Goal: Find specific page/section: Find specific page/section

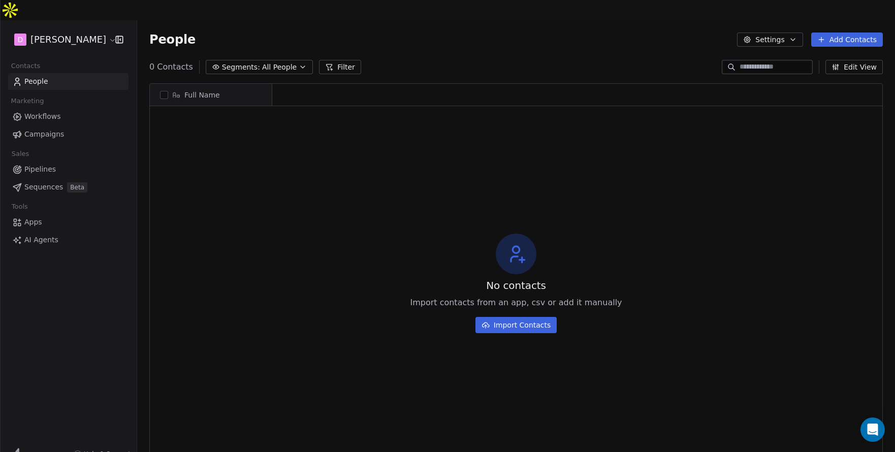
scroll to position [398, 758]
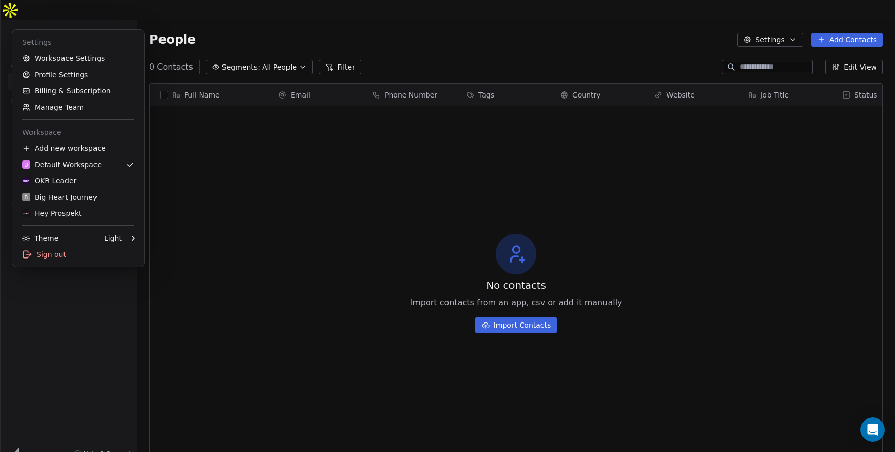
click at [81, 15] on html "D [PERSON_NAME] Contacts People Marketing Workflows Campaigns Sales Pipelines S…" at bounding box center [447, 236] width 895 height 473
click at [72, 173] on link "OKR Leader" at bounding box center [78, 181] width 124 height 16
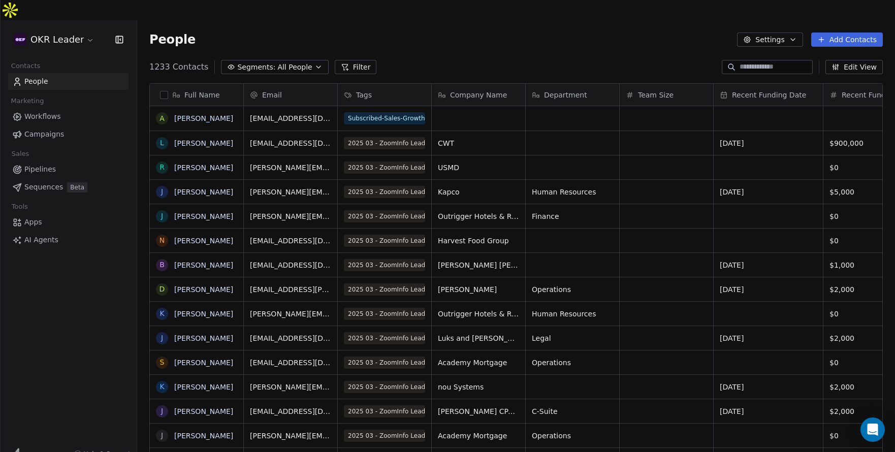
scroll to position [398, 758]
click at [260, 62] on span "Segments:" at bounding box center [256, 67] width 38 height 11
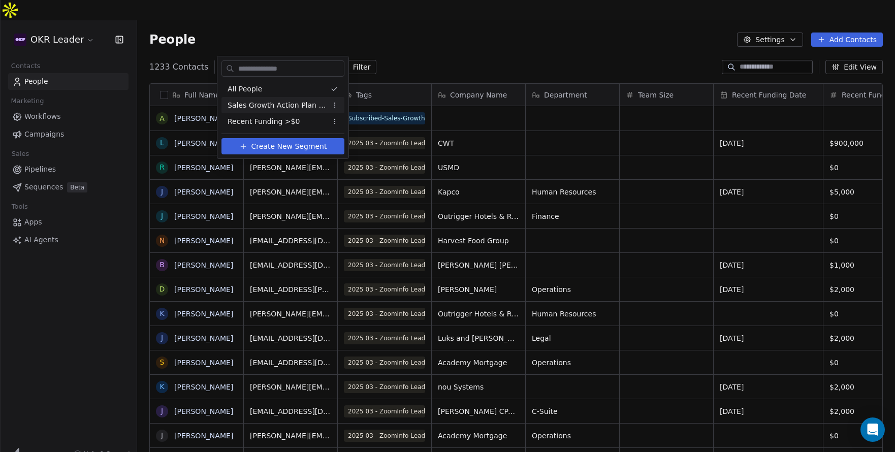
click at [265, 105] on span "Sales Growth Action Plan Subscribers" at bounding box center [278, 105] width 100 height 11
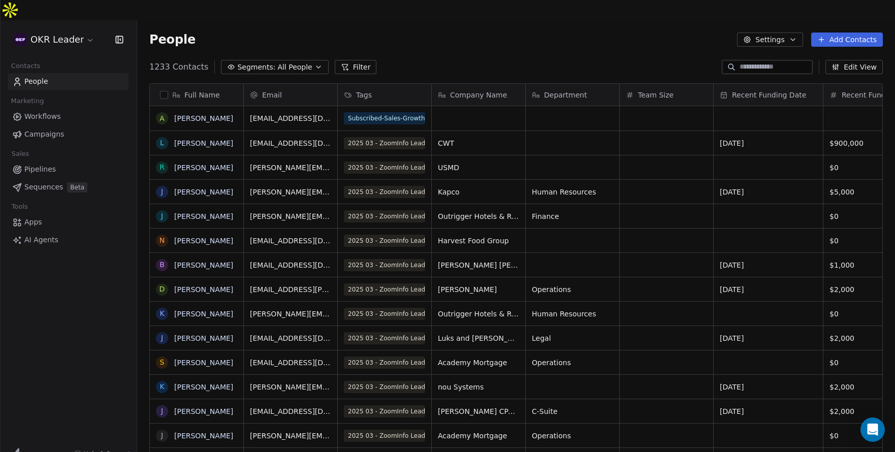
scroll to position [398, 758]
